Goal: Task Accomplishment & Management: Manage account settings

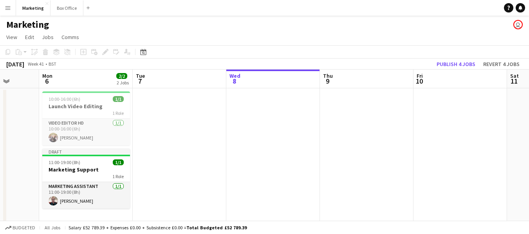
scroll to position [0, 241]
drag, startPoint x: 142, startPoint y: 180, endPoint x: 276, endPoint y: 154, distance: 135.6
click at [276, 154] on app-calendar-viewport "Fri 3 Sat 4 Sun 5 Mon 6 2/2 2 Jobs Tue 7 Wed 8 Thu 9 Fri 10 Sat 11 Sun 12 Mon 1…" at bounding box center [264, 148] width 529 height 156
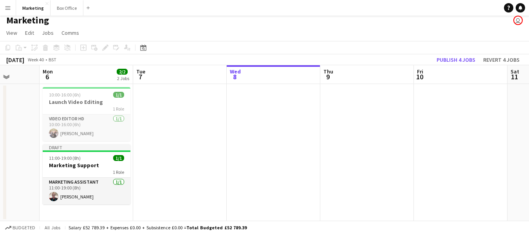
scroll to position [5, 0]
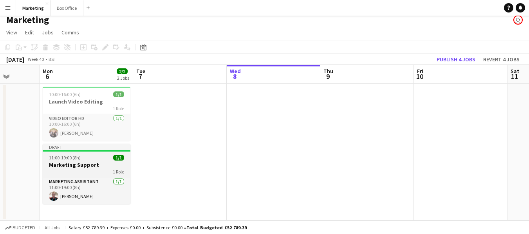
click at [61, 168] on h3 "Marketing Support" at bounding box center [87, 165] width 88 height 7
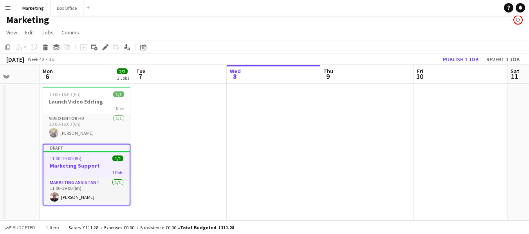
click at [159, 114] on app-date-cell at bounding box center [180, 152] width 94 height 137
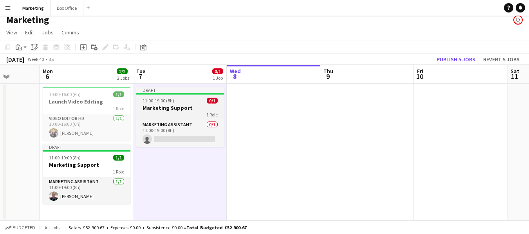
click at [160, 105] on h3 "Marketing Support" at bounding box center [180, 108] width 88 height 7
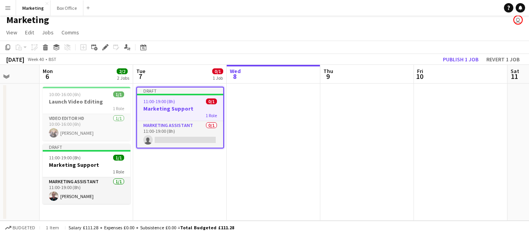
click at [159, 104] on app-job-card "Draft 11:00-19:00 (8h) 0/1 Marketing Support 1 Role Marketing Assistant 0/1 11:…" at bounding box center [180, 118] width 88 height 62
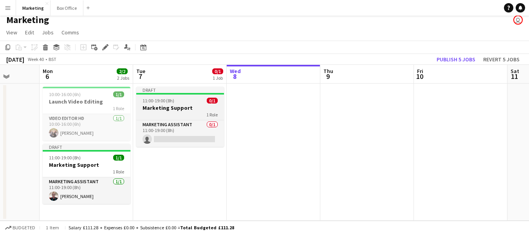
click at [159, 104] on app-job-card "Draft 11:00-19:00 (8h) 0/1 Marketing Support 1 Role Marketing Assistant 0/1 11:…" at bounding box center [180, 117] width 88 height 60
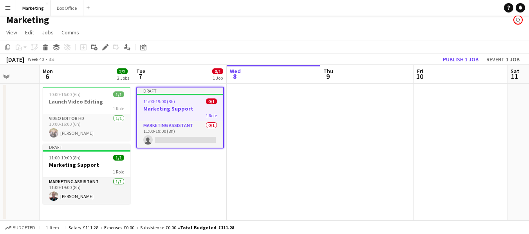
click at [177, 97] on app-job-card "Draft 11:00-19:00 (8h) 0/1 Marketing Support 1 Role Marketing Assistant 0/1 11:…" at bounding box center [180, 118] width 88 height 62
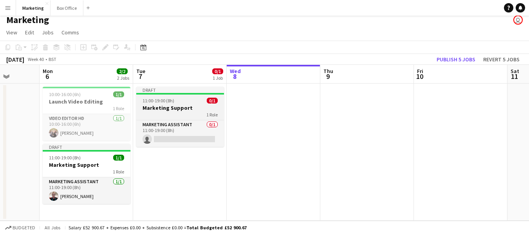
click at [159, 105] on h3 "Marketing Support" at bounding box center [180, 108] width 88 height 7
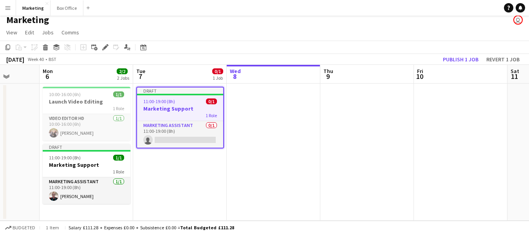
click at [167, 104] on span "11:00-19:00 (8h)" at bounding box center [159, 102] width 32 height 6
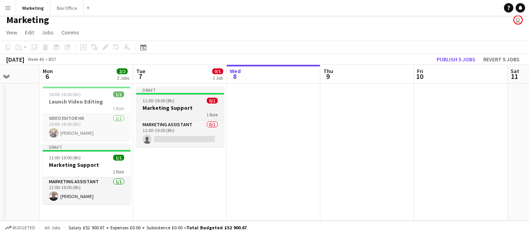
click at [167, 104] on app-job-card "Draft 11:00-19:00 (8h) 0/1 Marketing Support 1 Role Marketing Assistant 0/1 11:…" at bounding box center [180, 117] width 88 height 60
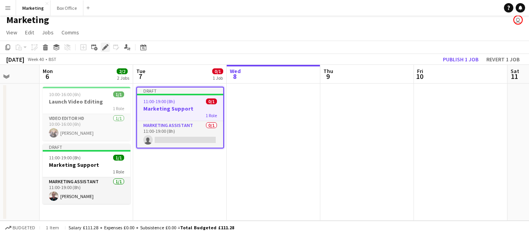
click at [103, 46] on icon "Edit" at bounding box center [105, 47] width 6 height 6
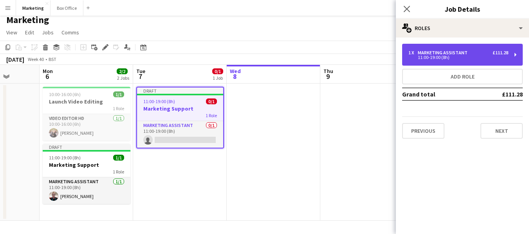
click at [430, 52] on div "Marketing Assistant" at bounding box center [444, 52] width 53 height 5
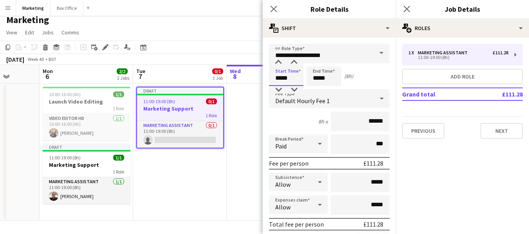
click at [278, 79] on input "*****" at bounding box center [286, 77] width 34 height 20
type input "*****"
click at [316, 80] on input "*****" at bounding box center [323, 77] width 34 height 20
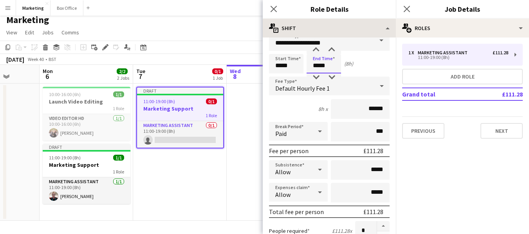
scroll to position [0, 0]
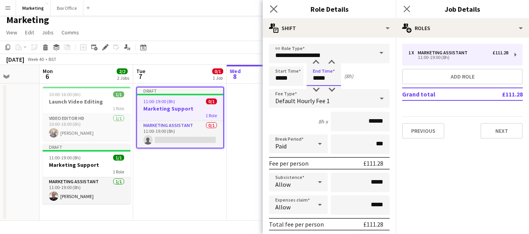
type input "*****"
click at [269, 5] on app-icon "Close pop-in" at bounding box center [273, 9] width 11 height 11
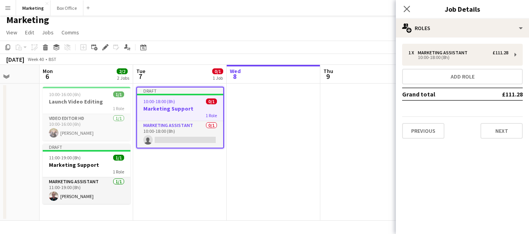
click at [469, 185] on mat-expansion-panel "pencil3 General details 1 x Marketing Assistant £111.28 10:00-18:00 (8h) Add ro…" at bounding box center [462, 136] width 133 height 197
drag, startPoint x: 209, startPoint y: 170, endPoint x: 205, endPoint y: 164, distance: 7.8
click at [209, 170] on app-date-cell "Draft 10:00-18:00 (8h) 0/1 Marketing Support 1 Role Marketing Assistant 0/1 10:…" at bounding box center [180, 152] width 94 height 137
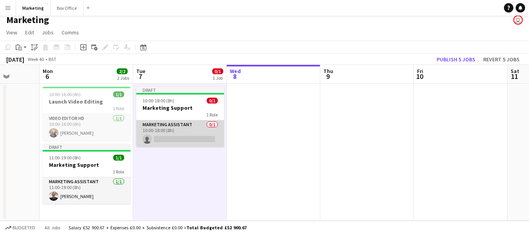
click at [154, 125] on app-card-role "Marketing Assistant 0/1 10:00-18:00 (8h) single-neutral-actions" at bounding box center [180, 134] width 88 height 27
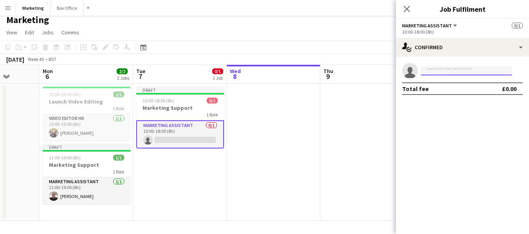
click at [443, 72] on input at bounding box center [466, 70] width 91 height 9
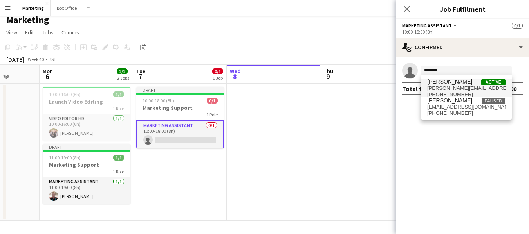
type input "*******"
click at [447, 86] on span "[PERSON_NAME][EMAIL_ADDRESS][PERSON_NAME][DOMAIN_NAME]" at bounding box center [466, 88] width 78 height 6
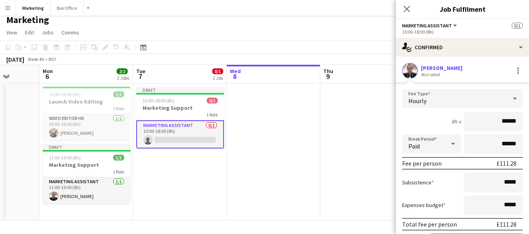
click at [358, 162] on app-date-cell at bounding box center [367, 152] width 94 height 137
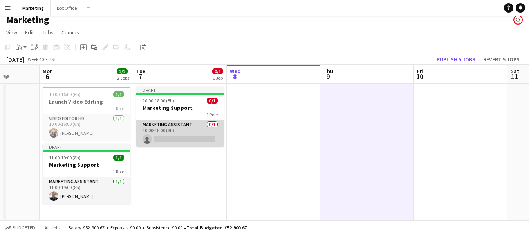
click at [163, 127] on app-card-role "Marketing Assistant 0/1 10:00-18:00 (8h) single-neutral-actions" at bounding box center [180, 134] width 88 height 27
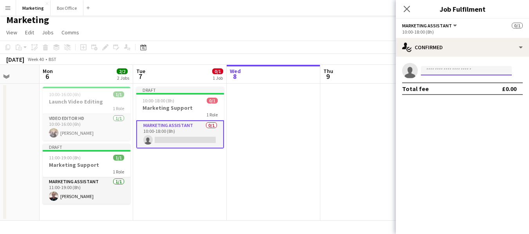
click at [447, 69] on input at bounding box center [466, 70] width 91 height 9
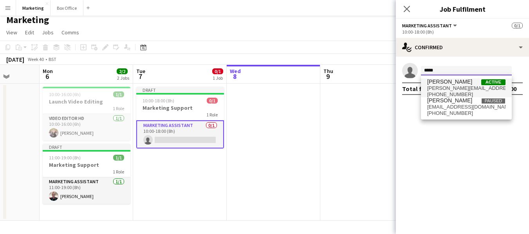
type input "*****"
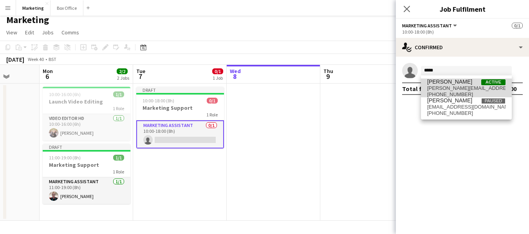
click at [449, 83] on span "[PERSON_NAME]" at bounding box center [449, 82] width 45 height 7
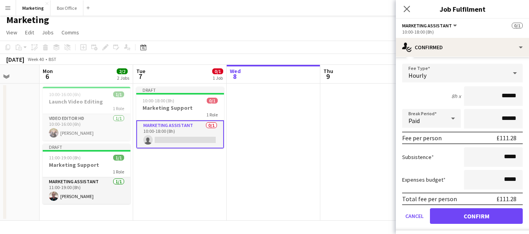
scroll to position [45, 0]
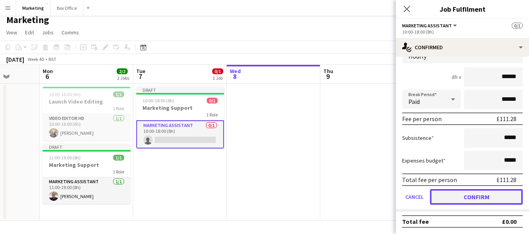
click at [472, 201] on button "Confirm" at bounding box center [476, 197] width 93 height 16
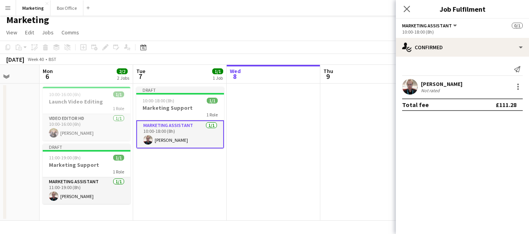
scroll to position [0, 0]
click at [200, 198] on app-date-cell "Draft 10:00-18:00 (8h) 1/1 Marketing Support 1 Role Marketing Assistant [DATE] …" at bounding box center [180, 152] width 94 height 137
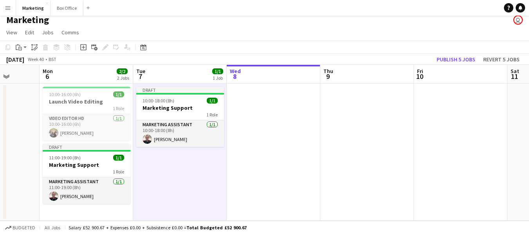
scroll to position [0, 242]
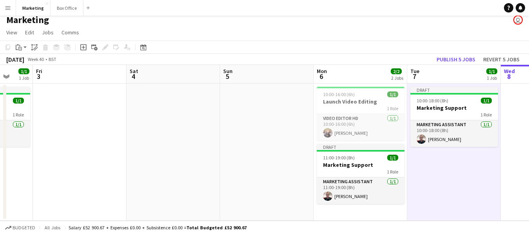
drag, startPoint x: 235, startPoint y: 189, endPoint x: 472, endPoint y: 144, distance: 241.1
click at [472, 144] on app-calendar-viewport "Tue 30 2/2 2 Jobs Wed 1 1/1 1 Job Thu 2 1/1 1 Job Fri 3 Sat 4 Sun 5 Mon 6 2/2 2…" at bounding box center [264, 143] width 529 height 156
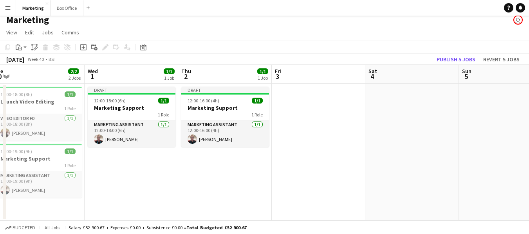
scroll to position [0, 195]
drag, startPoint x: 56, startPoint y: 143, endPoint x: 295, endPoint y: 125, distance: 239.4
click at [295, 125] on app-calendar-viewport "Sun 28 Mon 29 1/1 1 Job Tue 30 2/2 2 Jobs Wed 1 1/1 1 Job Thu 2 1/1 1 Job Fri 3…" at bounding box center [264, 143] width 529 height 156
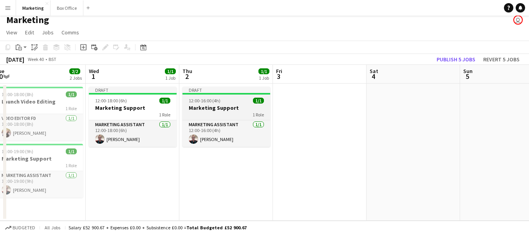
click at [200, 108] on h3 "Marketing Support" at bounding box center [226, 108] width 88 height 7
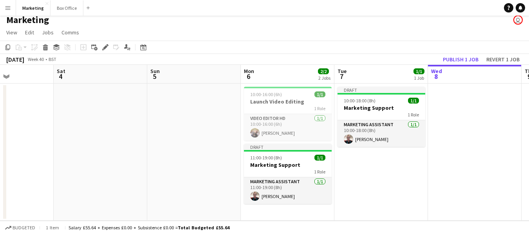
drag, startPoint x: 313, startPoint y: 170, endPoint x: 5, endPoint y: 201, distance: 308.8
click at [0, 202] on app-calendar-viewport "Tue 30 2/2 2 Jobs Wed 1 1/1 1 Job Thu 2 1/1 1 Job Fri 3 Sat 4 Sun 5 Mon 6 2/2 2…" at bounding box center [264, 143] width 529 height 156
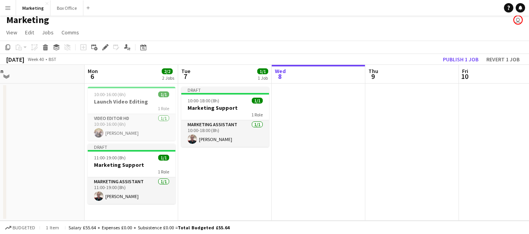
drag, startPoint x: 428, startPoint y: 197, endPoint x: 334, endPoint y: 195, distance: 94.4
click at [334, 195] on app-calendar-viewport "Thu 2 1/1 1 Job Fri 3 Sat 4 Sun 5 Mon 6 2/2 2 Jobs Tue 7 1/1 1 Job Wed 8 Thu 9 …" at bounding box center [264, 143] width 529 height 156
click at [311, 109] on app-date-cell at bounding box center [318, 152] width 94 height 137
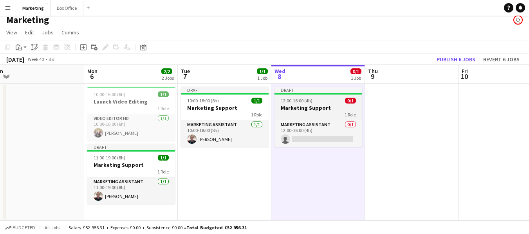
click at [295, 105] on h3 "Marketing Support" at bounding box center [318, 108] width 88 height 7
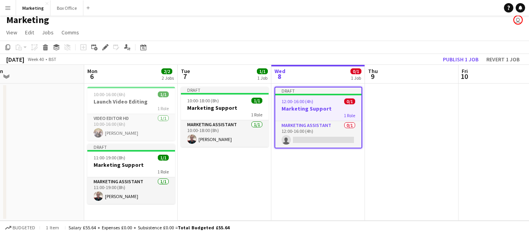
click at [302, 106] on h3 "Marketing Support" at bounding box center [318, 108] width 86 height 7
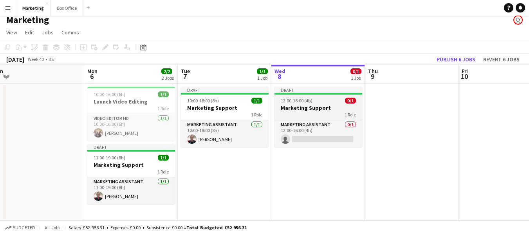
click at [302, 108] on h3 "Marketing Support" at bounding box center [318, 108] width 88 height 7
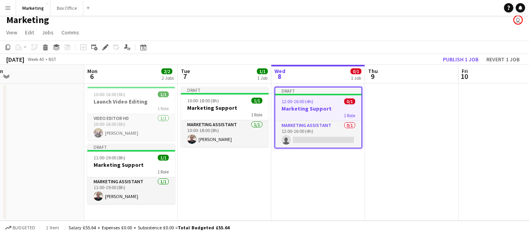
click at [303, 105] on h3 "Marketing Support" at bounding box center [318, 108] width 86 height 7
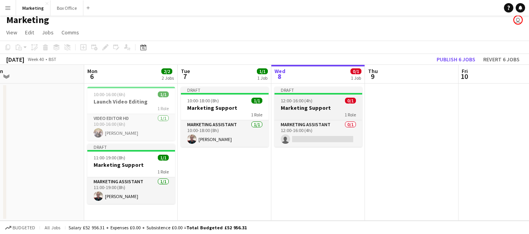
click at [307, 97] on app-job-card "Draft 12:00-16:00 (4h) 0/1 Marketing Support 1 Role Marketing Assistant 0/1 12:…" at bounding box center [318, 117] width 88 height 60
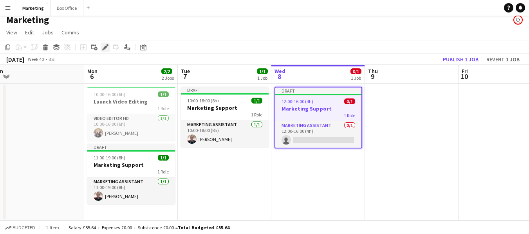
click at [103, 45] on icon "Edit" at bounding box center [105, 47] width 6 height 6
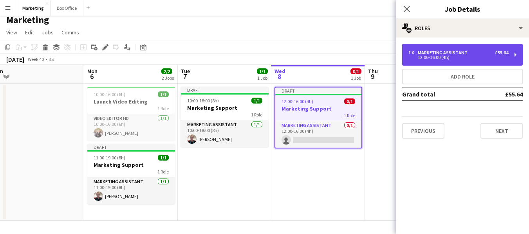
click at [452, 57] on div "12:00-16:00 (4h)" at bounding box center [458, 58] width 100 height 4
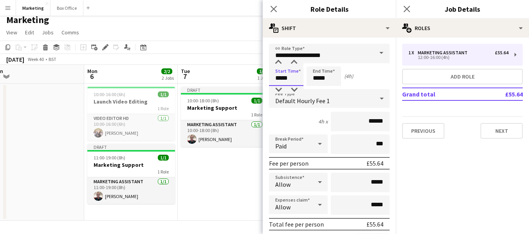
click at [279, 79] on input "*****" at bounding box center [286, 77] width 34 height 20
type input "*****"
click at [315, 80] on input "*****" at bounding box center [323, 77] width 34 height 20
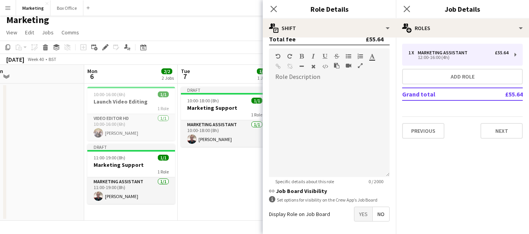
scroll to position [99, 0]
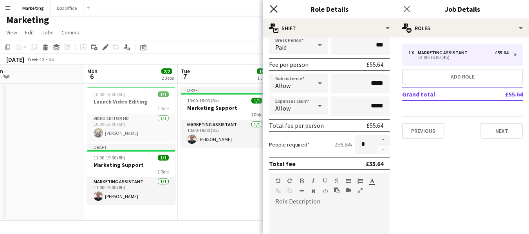
type input "*****"
click at [270, 11] on icon "Close pop-in" at bounding box center [273, 8] width 7 height 7
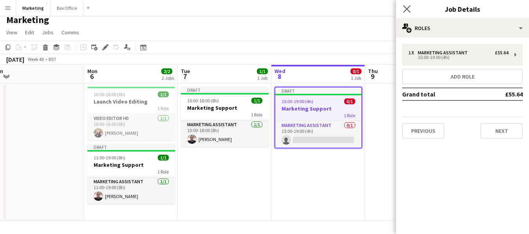
click at [402, 8] on app-icon "Close pop-in" at bounding box center [406, 9] width 11 height 11
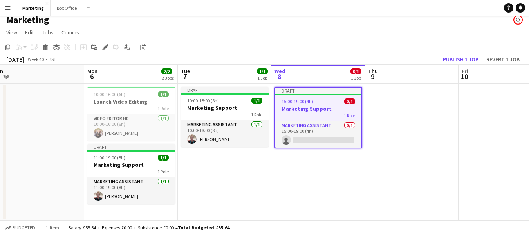
click at [318, 203] on app-date-cell "Draft 15:00-19:00 (4h) 0/1 Marketing Support 1 Role Marketing Assistant 0/1 15:…" at bounding box center [318, 152] width 94 height 137
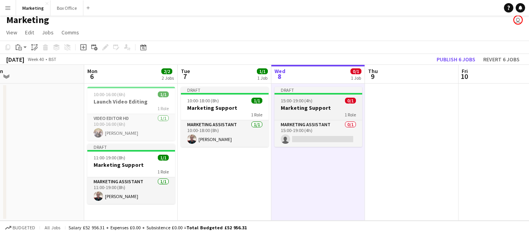
click at [299, 110] on h3 "Marketing Support" at bounding box center [318, 108] width 88 height 7
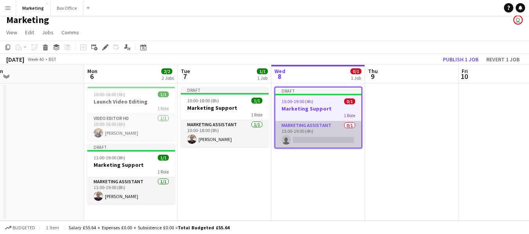
click at [305, 126] on app-card-role "Marketing Assistant 0/1 15:00-19:00 (4h) single-neutral-actions" at bounding box center [318, 134] width 86 height 27
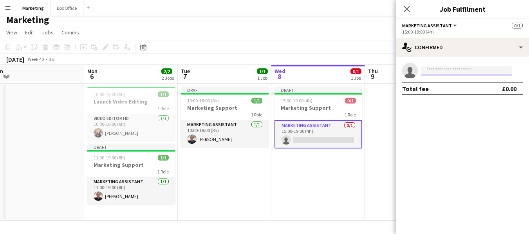
click at [465, 70] on input at bounding box center [466, 70] width 91 height 9
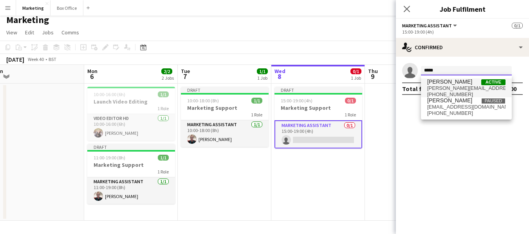
type input "*****"
click at [457, 83] on span "[PERSON_NAME]" at bounding box center [449, 82] width 45 height 7
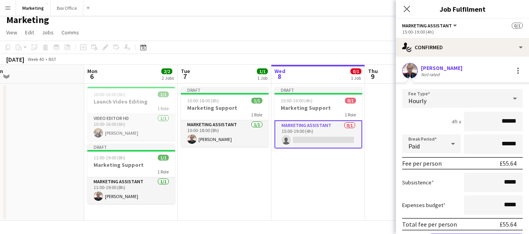
scroll to position [45, 0]
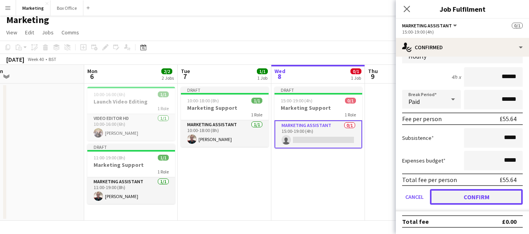
click at [470, 197] on button "Confirm" at bounding box center [476, 197] width 93 height 16
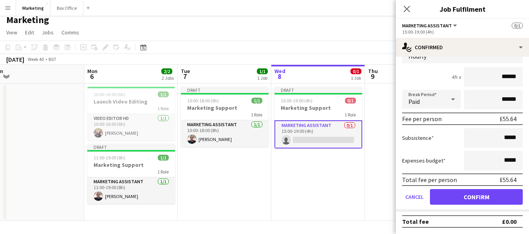
scroll to position [0, 0]
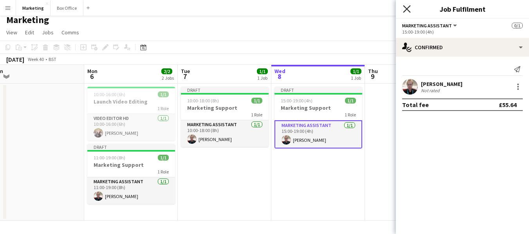
click at [408, 10] on icon at bounding box center [406, 8] width 7 height 7
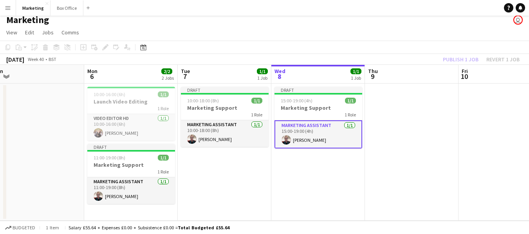
click at [323, 168] on app-calendar-viewport "Thu 2 1/1 1 Job Fri 3 Sat 4 Sun 5 Mon 6 2/2 2 Jobs Tue 7 1/1 1 Job Wed 8 1/1 1 …" at bounding box center [264, 143] width 529 height 156
